Goal: Transaction & Acquisition: Purchase product/service

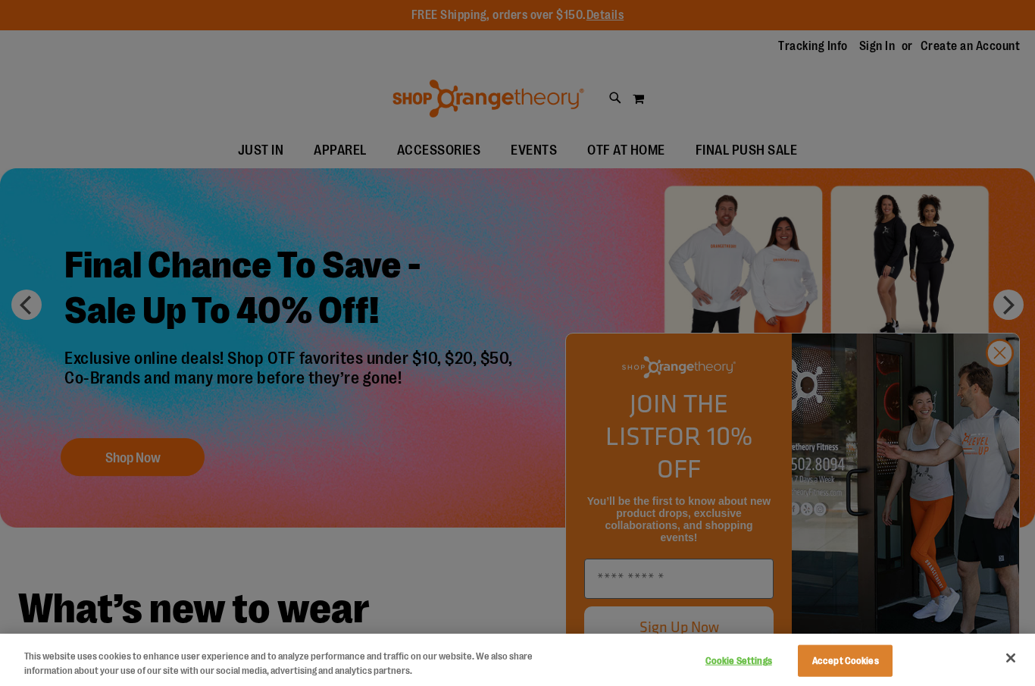
click at [1012, 659] on button "Close" at bounding box center [1010, 657] width 33 height 33
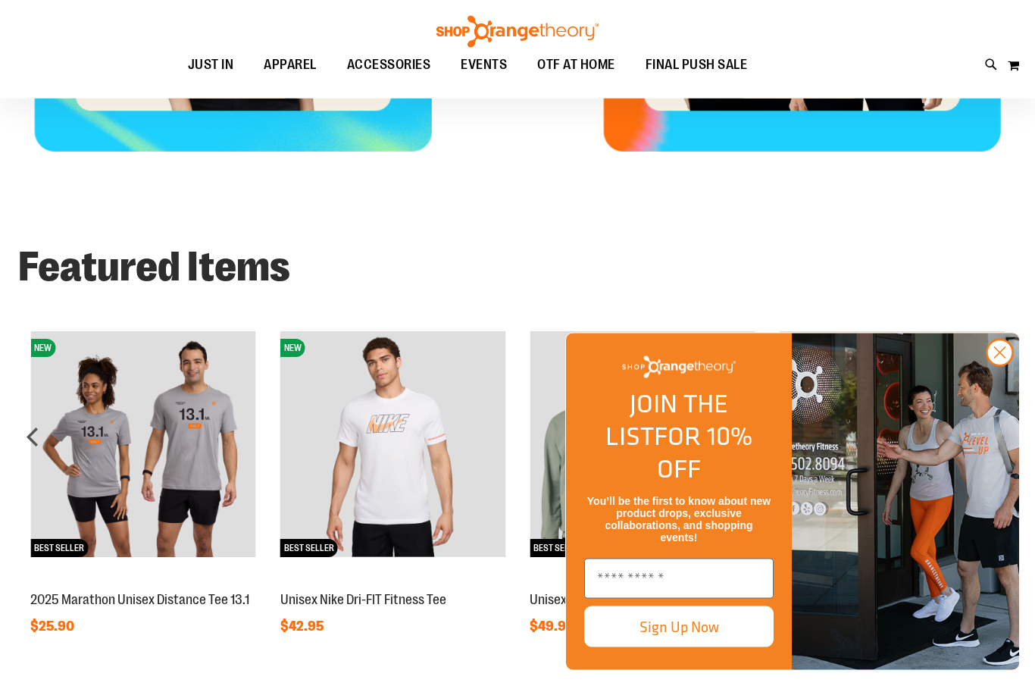
scroll to position [913, 0]
click at [997, 358] on icon "Close dialog" at bounding box center [1000, 353] width 11 height 11
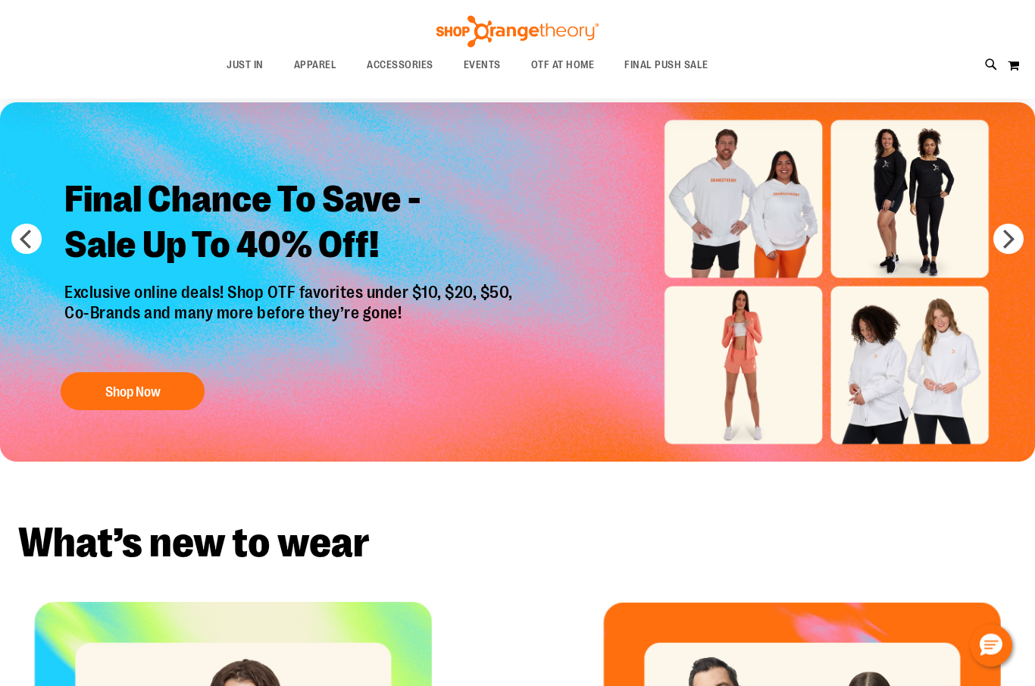
scroll to position [65, 0]
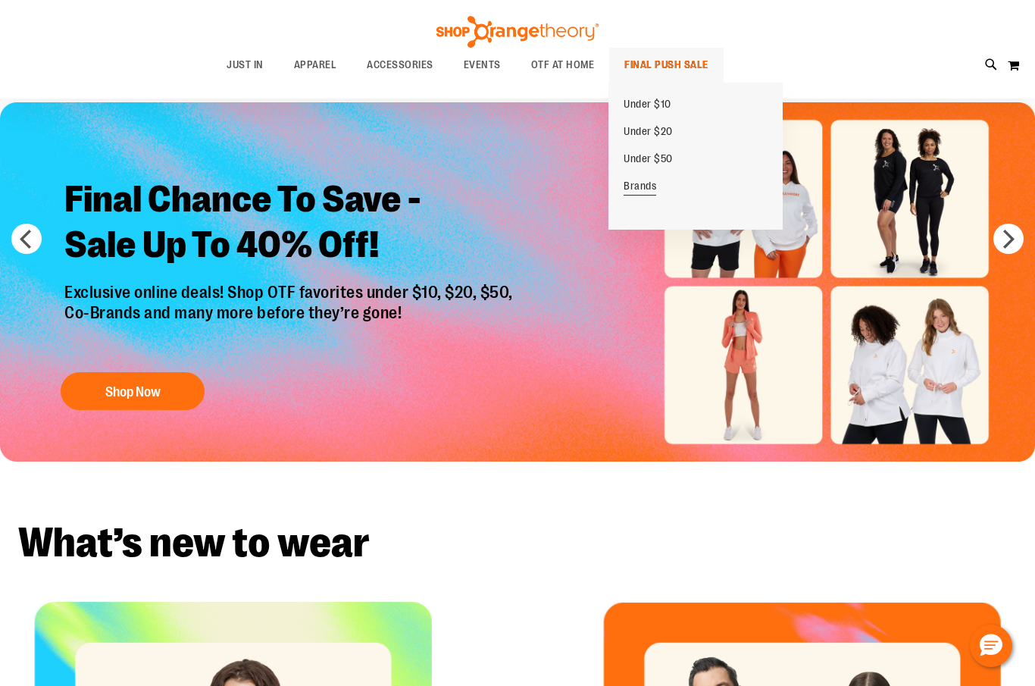
click at [653, 186] on span "Brands" at bounding box center [640, 188] width 33 height 16
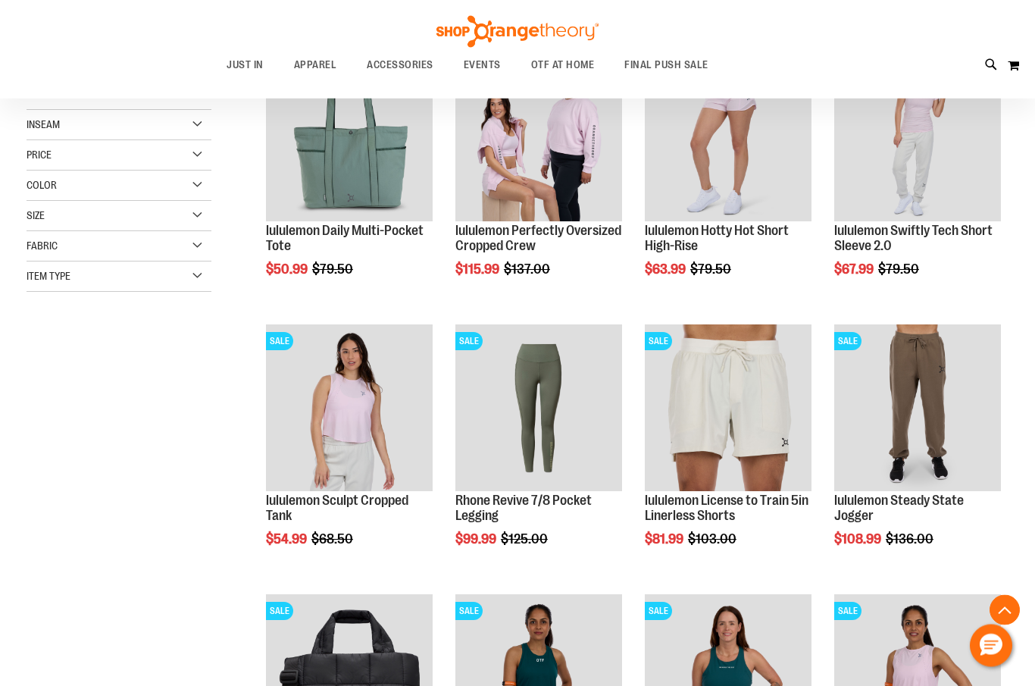
scroll to position [237, 0]
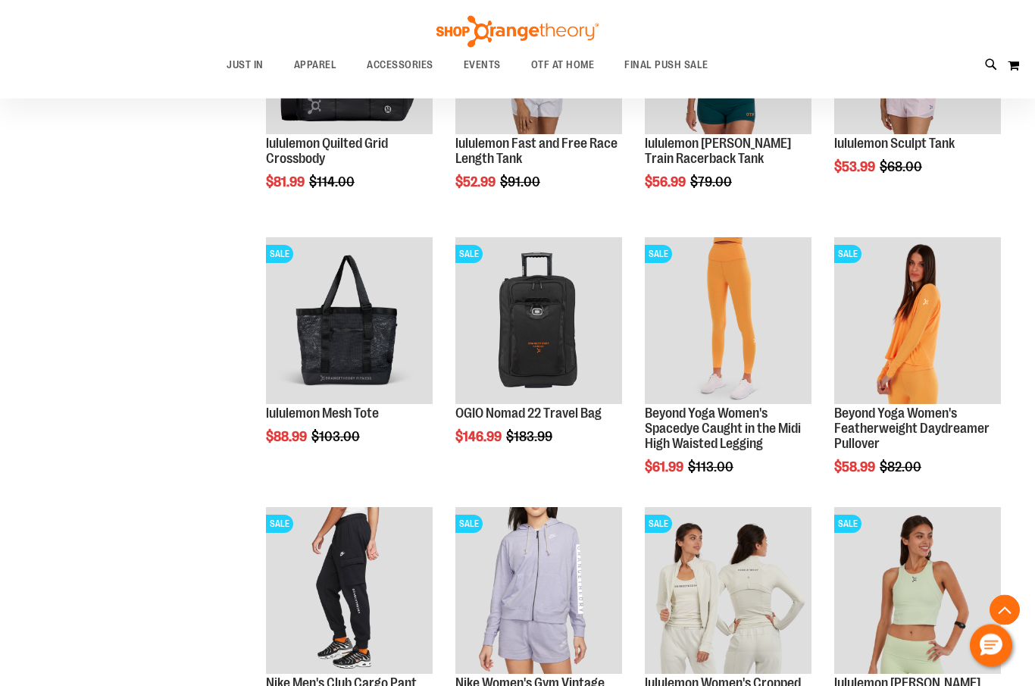
scroll to position [881, 0]
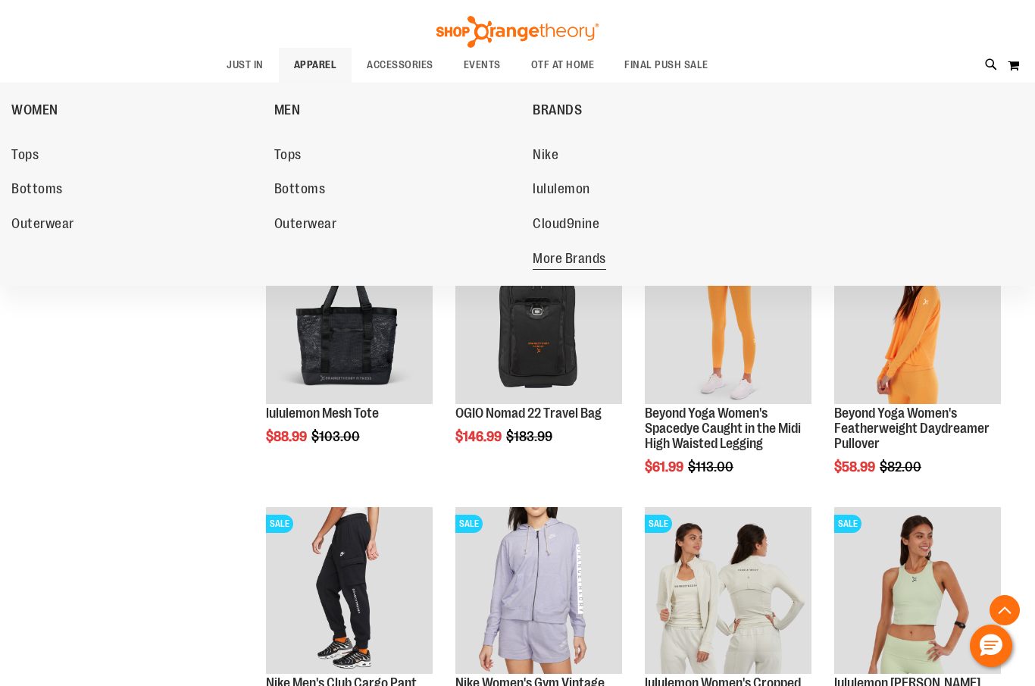
click at [593, 261] on span "More Brands" at bounding box center [570, 260] width 74 height 19
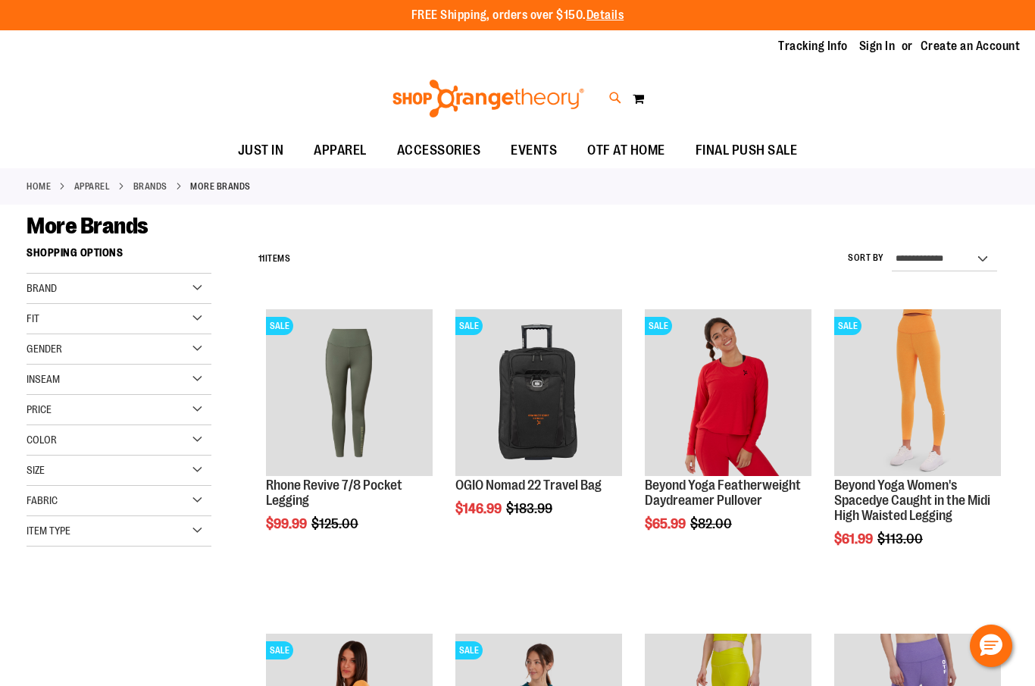
click at [612, 89] on icon at bounding box center [615, 97] width 13 height 17
type input "****"
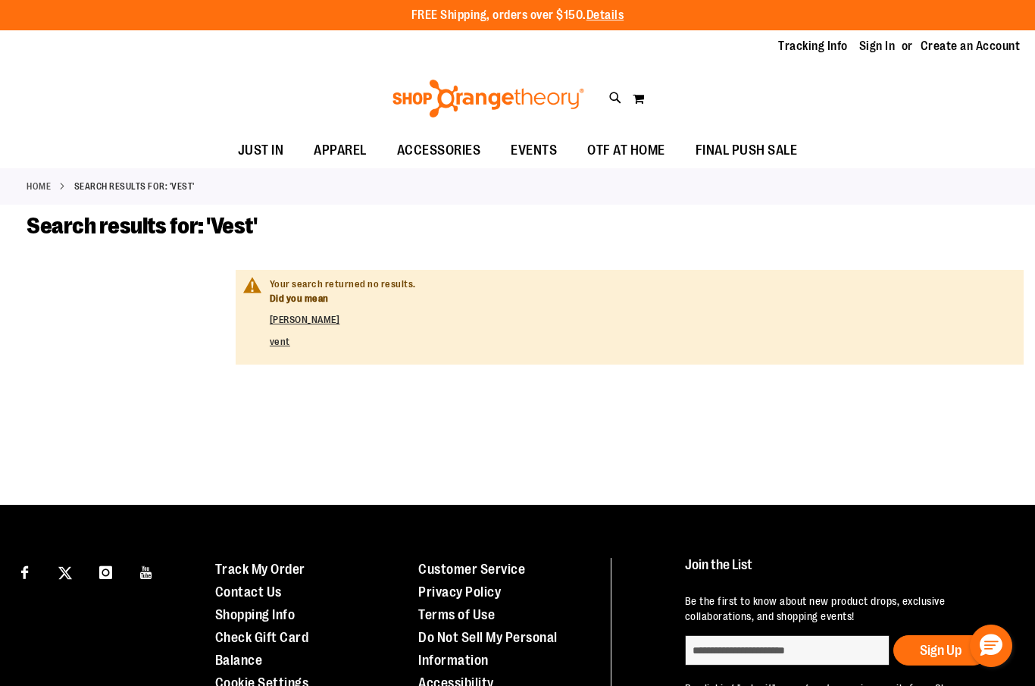
scroll to position [74, 0]
